Goal: Task Accomplishment & Management: Manage account settings

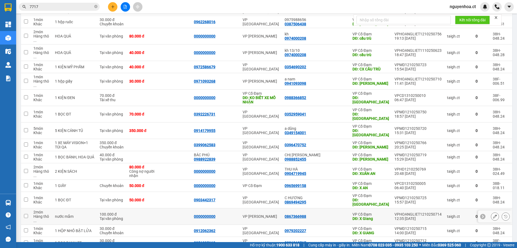
scroll to position [1165, 0]
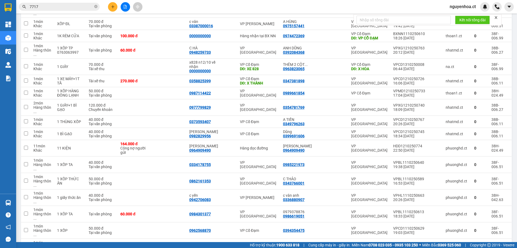
scroll to position [819, 0]
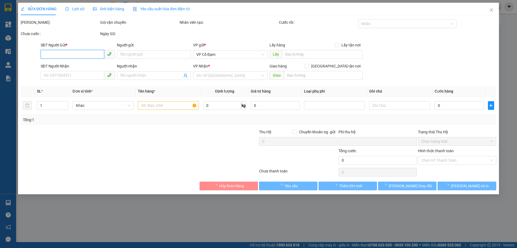
type input "0944387406"
type input "a thọ"
type input "0967011996"
type input "[PERSON_NAME]"
type input "cổ đạm"
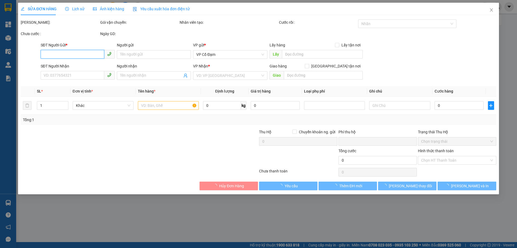
type input "6.035.000"
type input "0"
type input "120.000"
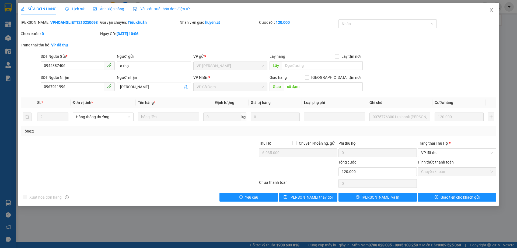
click at [493, 10] on icon "close" at bounding box center [492, 10] width 4 height 4
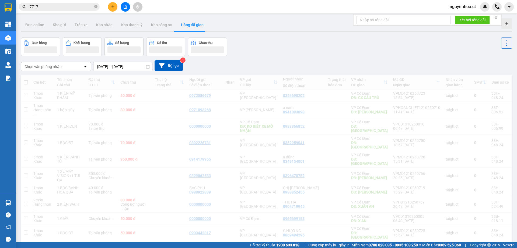
click at [493, 11] on div at bounding box center [497, 6] width 9 height 9
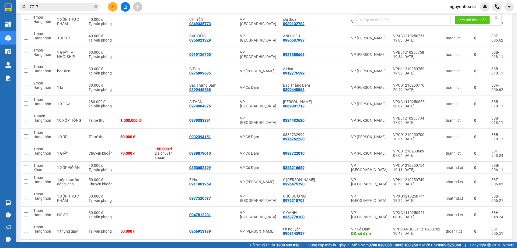
scroll to position [512, 0]
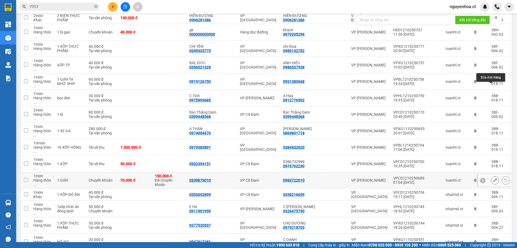
click at [493, 178] on icon at bounding box center [495, 180] width 4 height 4
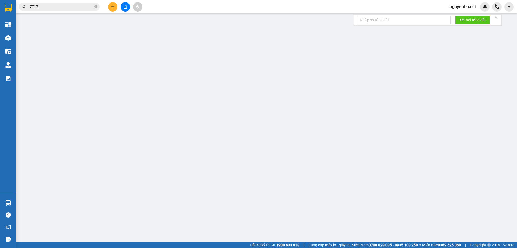
type input "0339879010"
type input "0983722010"
type input "150.000"
type input "0"
type input "70.000"
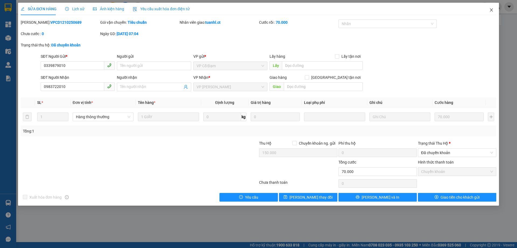
click at [493, 11] on icon "close" at bounding box center [492, 10] width 4 height 4
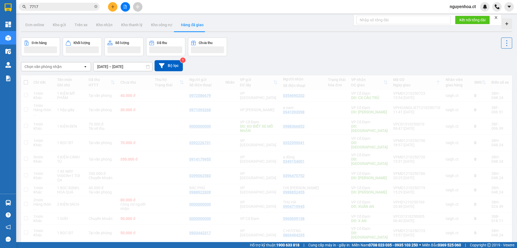
click at [490, 12] on div "Kết quả tìm kiếm ( 23 ) Bộ lọc Mã ĐH Trạng thái Món hàng Thu hộ Tổng cước Chưa …" at bounding box center [258, 6] width 517 height 13
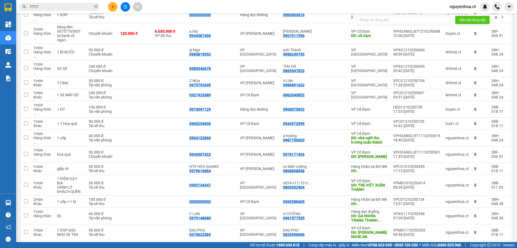
scroll to position [1169, 0]
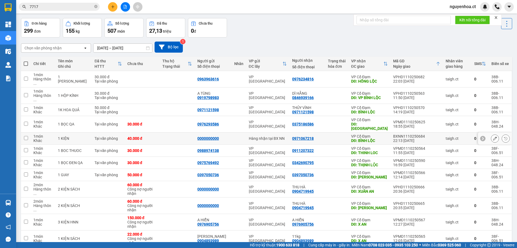
scroll to position [0, 0]
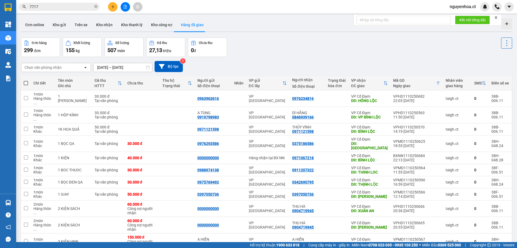
click at [98, 67] on input "[DATE] – [DATE]" at bounding box center [122, 67] width 59 height 9
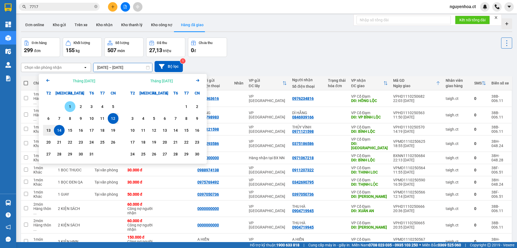
click at [67, 105] on div "1" at bounding box center [70, 106] width 8 height 6
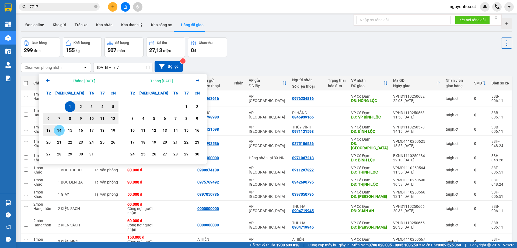
click at [57, 130] on div "14" at bounding box center [60, 130] width 8 height 6
type input "[DATE] – [DATE]"
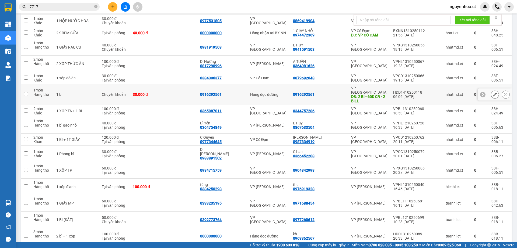
scroll to position [1148, 0]
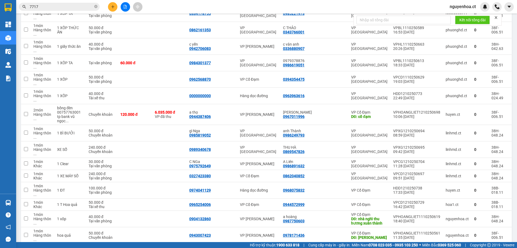
scroll to position [1169, 0]
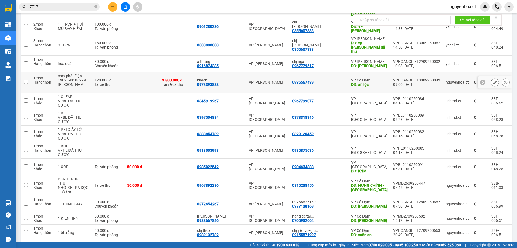
scroll to position [108, 0]
